Goal: Complete application form: Complete application form

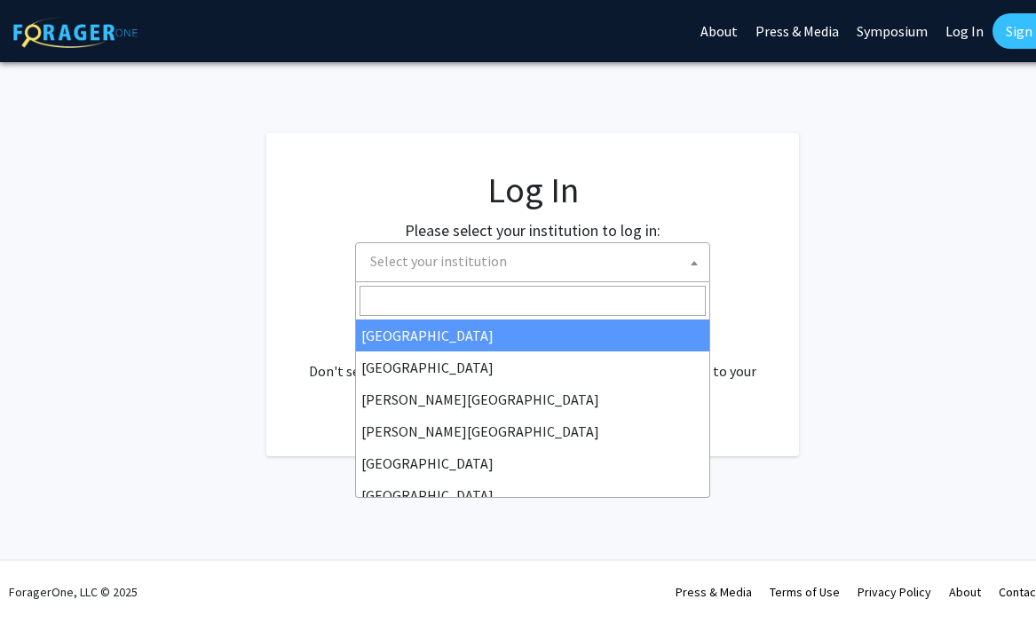
click at [621, 276] on span "Select your institution" at bounding box center [536, 261] width 346 height 36
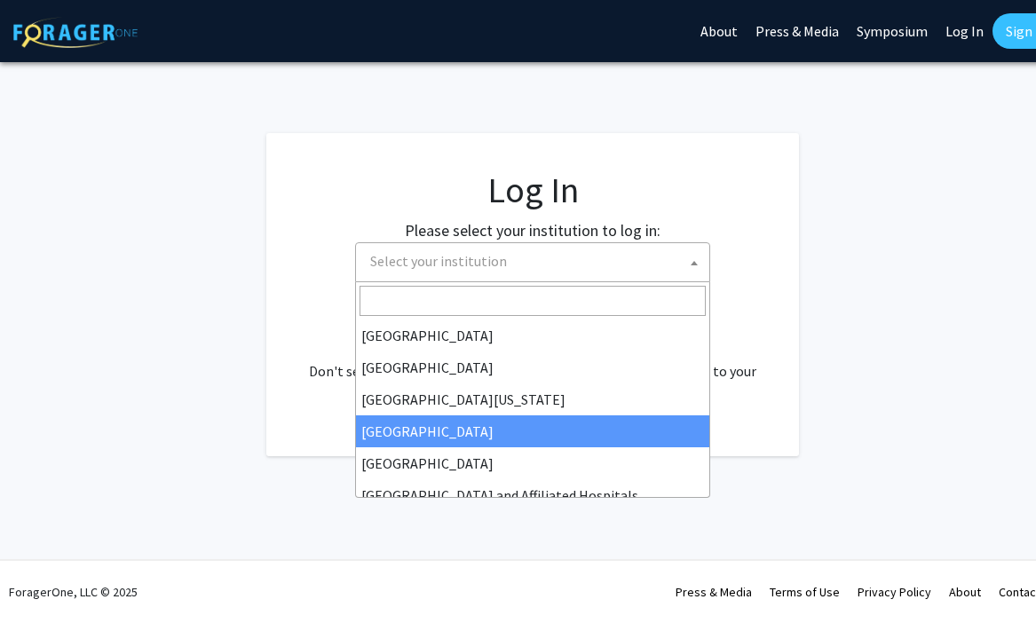
select select "12"
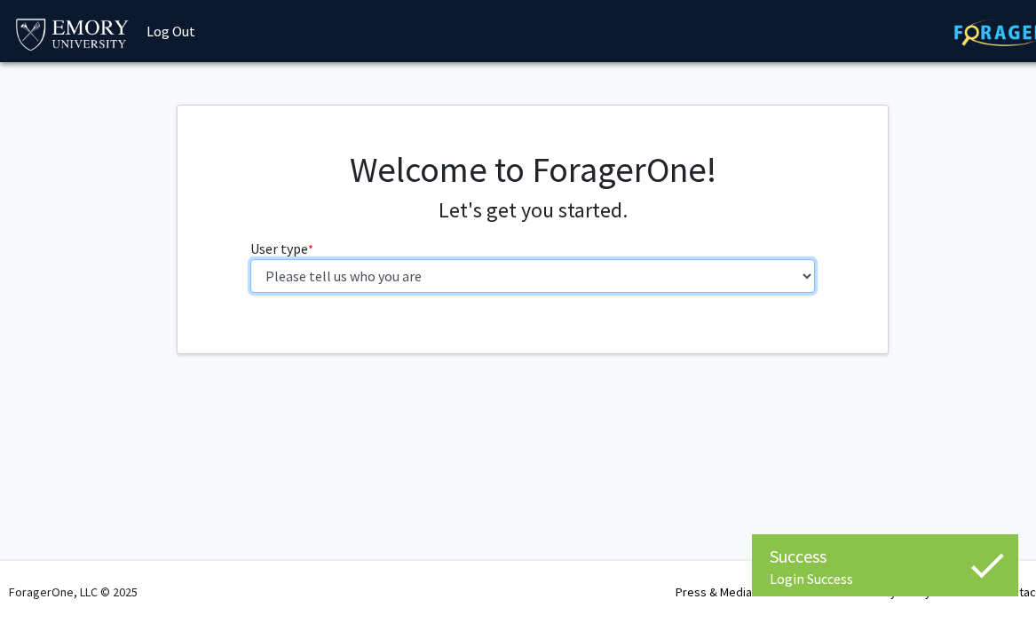
select select "5: faculty"
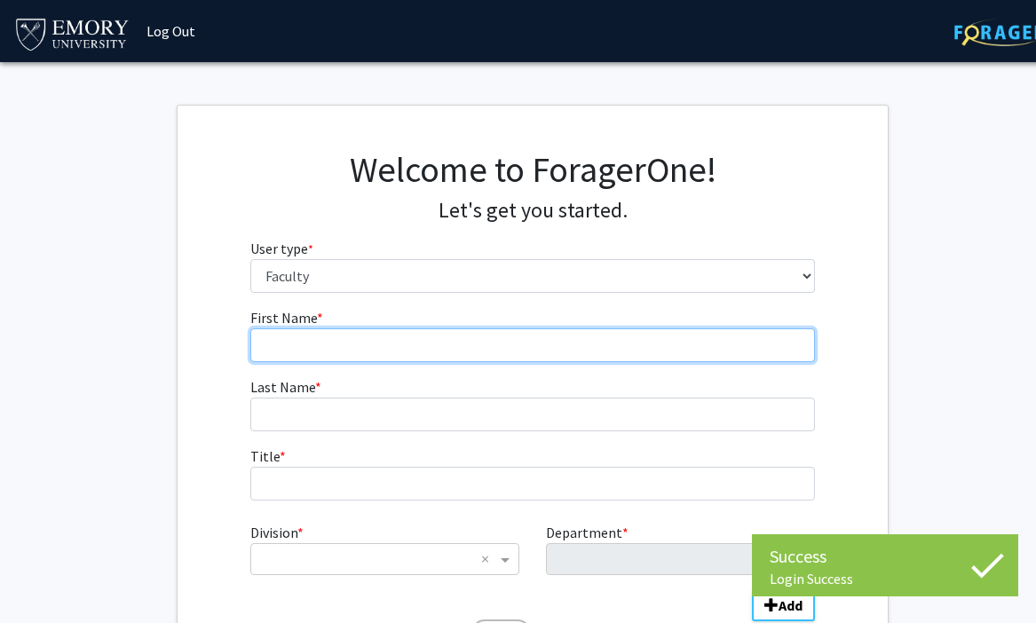
click at [429, 346] on input "First Name * required" at bounding box center [532, 345] width 565 height 34
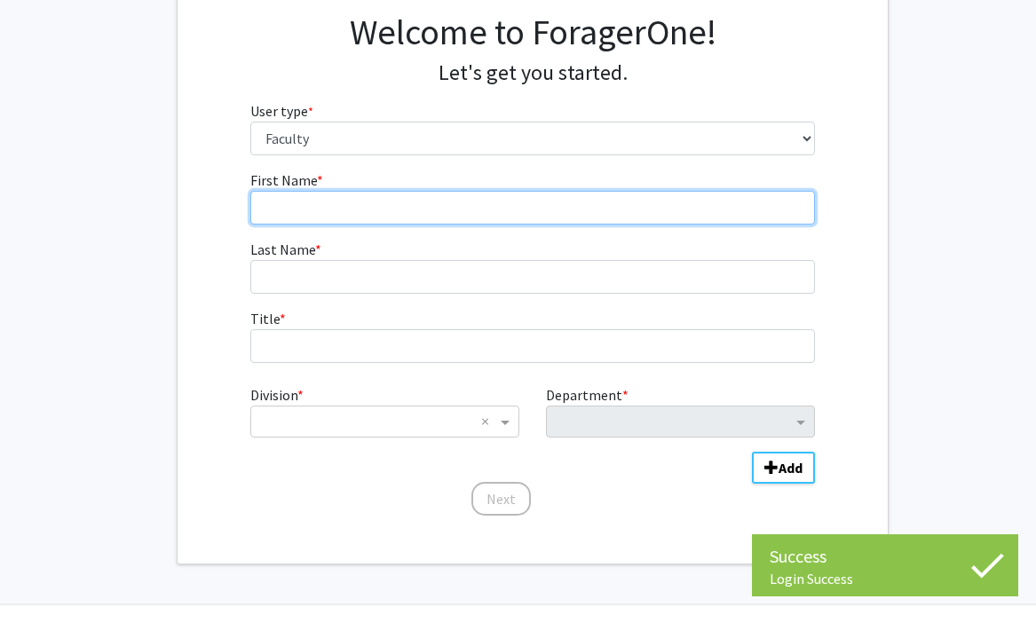
scroll to position [146, 0]
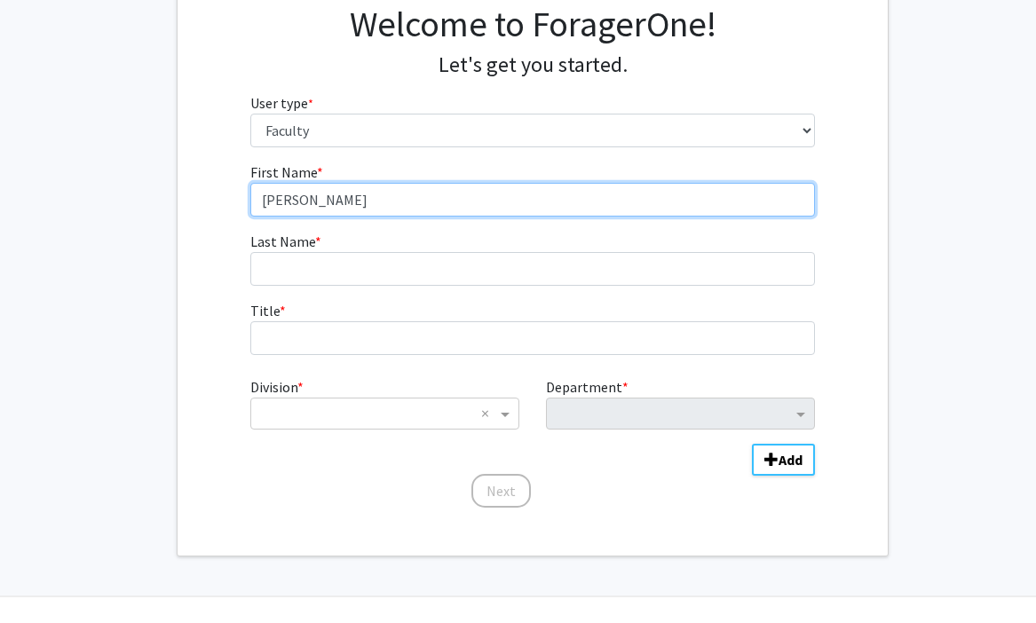
type input "Alexander"
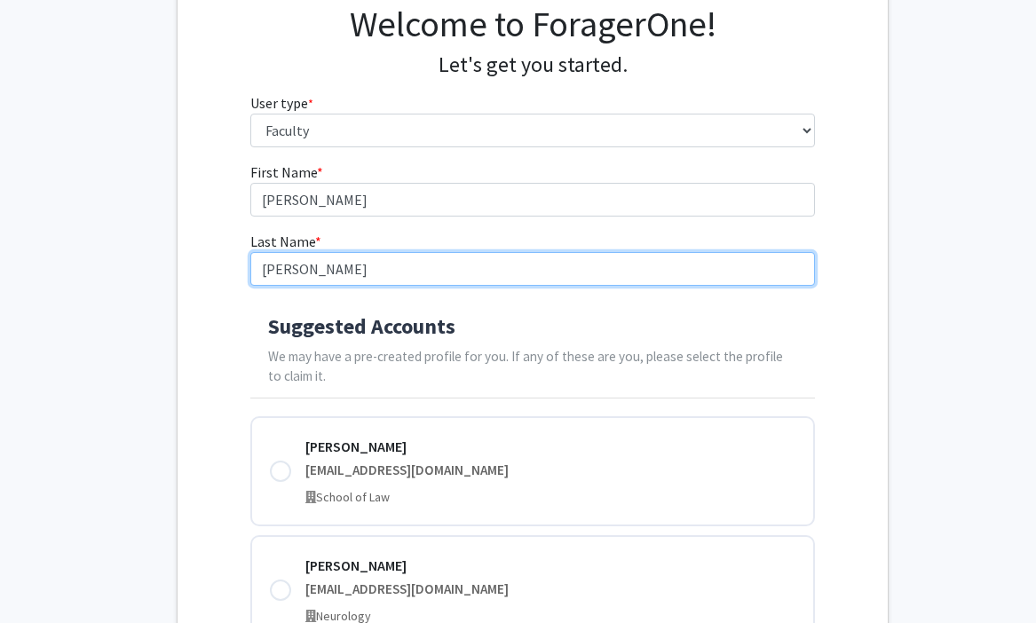
type input "Bolton"
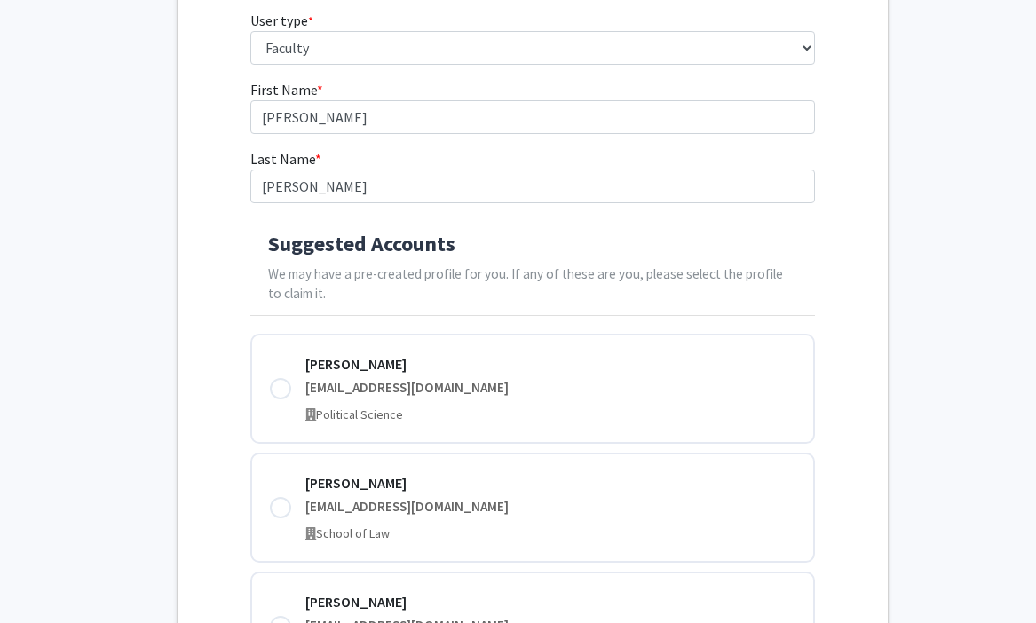
scroll to position [229, 0]
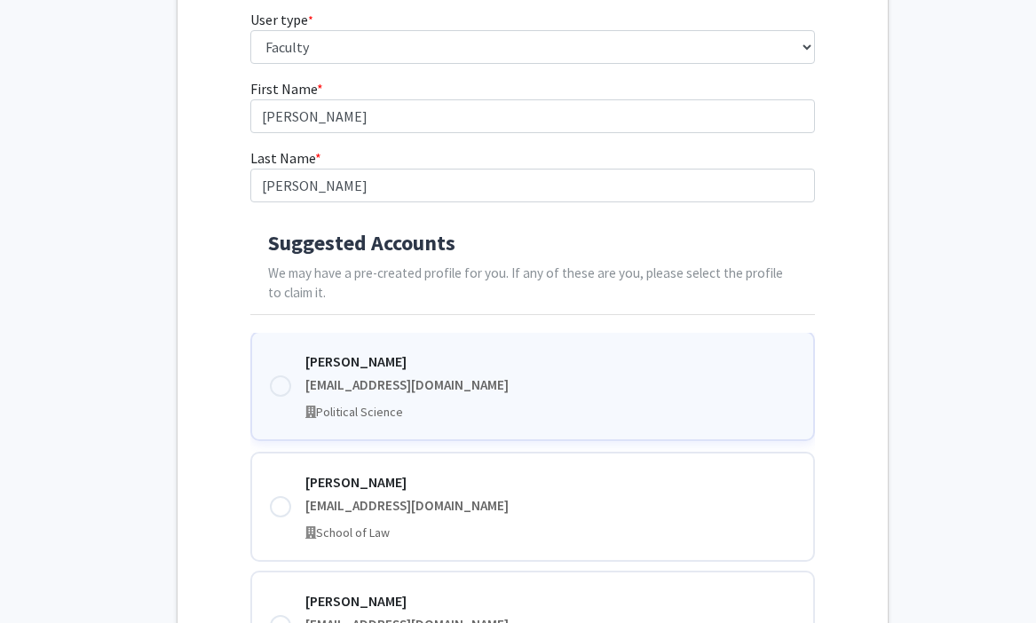
click at [280, 387] on div at bounding box center [280, 385] width 21 height 21
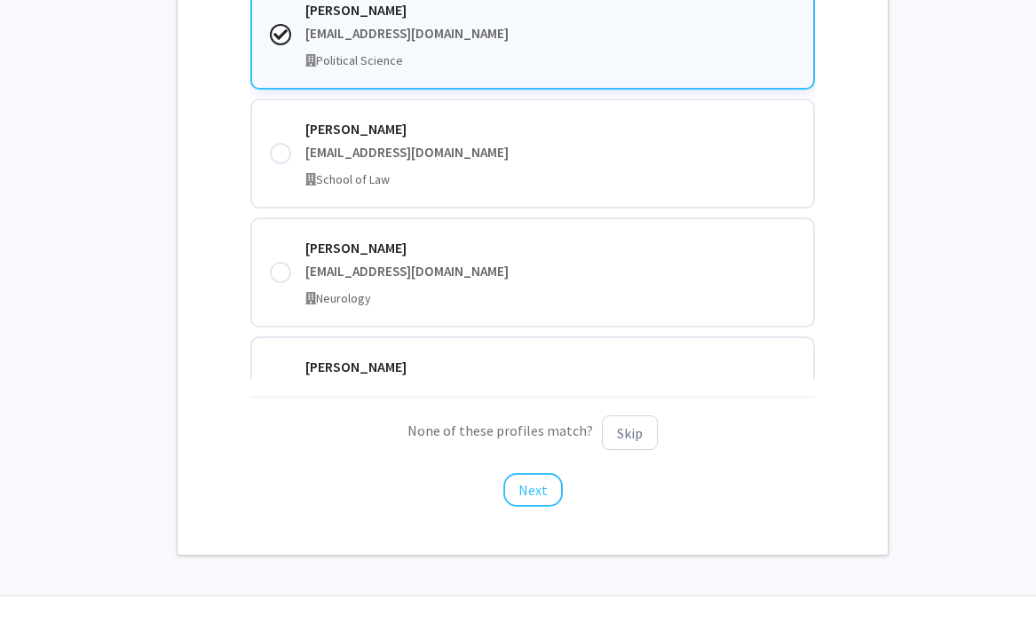
scroll to position [584, 0]
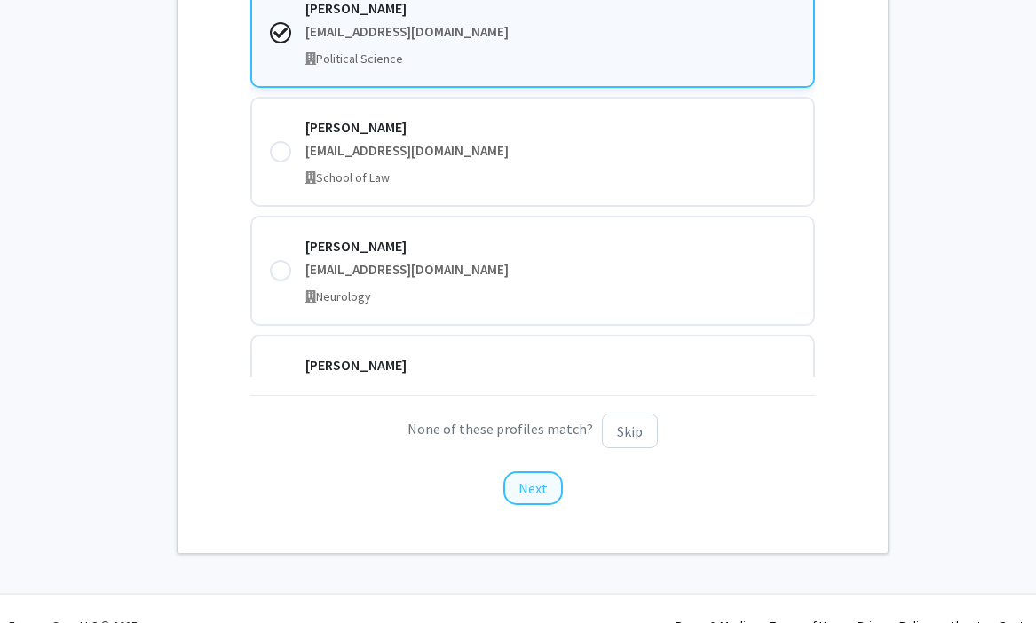
click at [524, 482] on button "Next" at bounding box center [532, 488] width 59 height 34
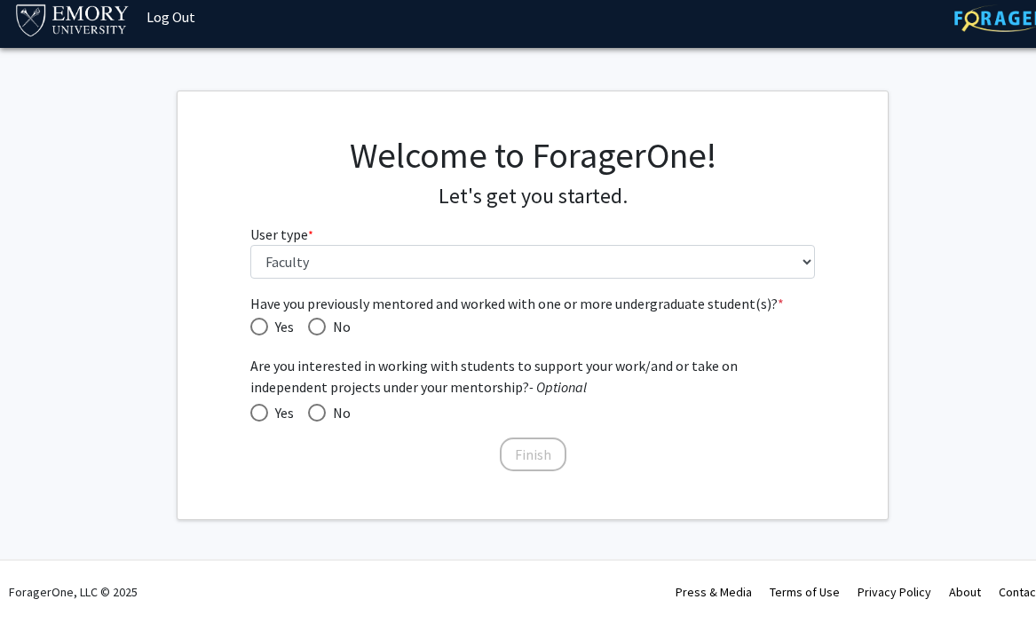
click at [263, 327] on span "Have you previously mentored and worked with one or more undergraduate student(…" at bounding box center [259, 327] width 18 height 18
click at [263, 327] on input "Yes" at bounding box center [259, 327] width 18 height 18
radio input "true"
click at [265, 412] on span at bounding box center [259, 413] width 18 height 18
click at [265, 412] on input "Yes" at bounding box center [259, 413] width 18 height 18
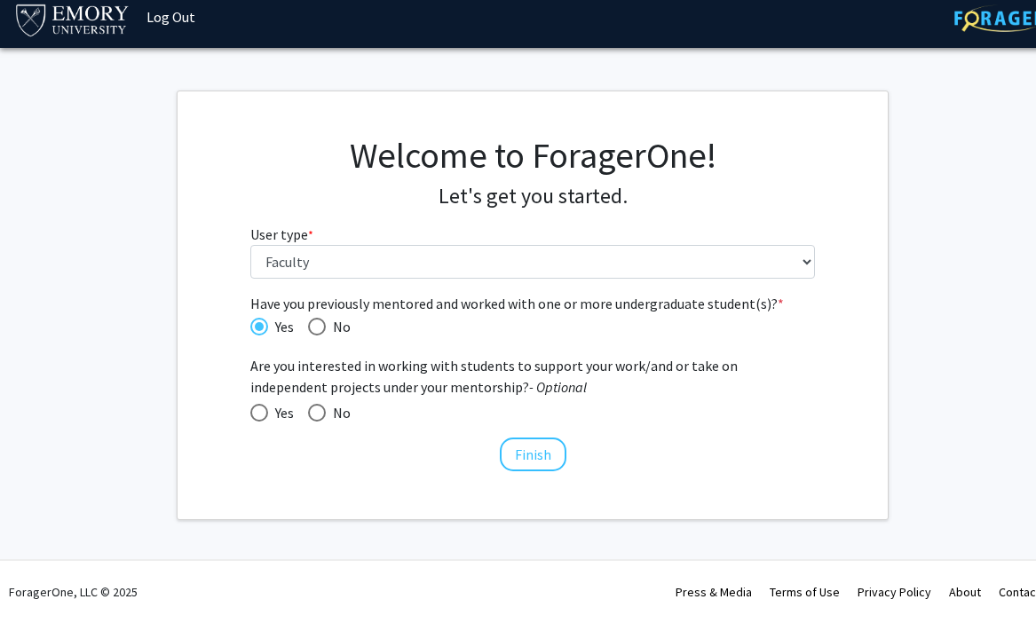
radio input "true"
click at [537, 459] on button "Finish" at bounding box center [533, 454] width 67 height 34
